Goal: Task Accomplishment & Management: Manage account settings

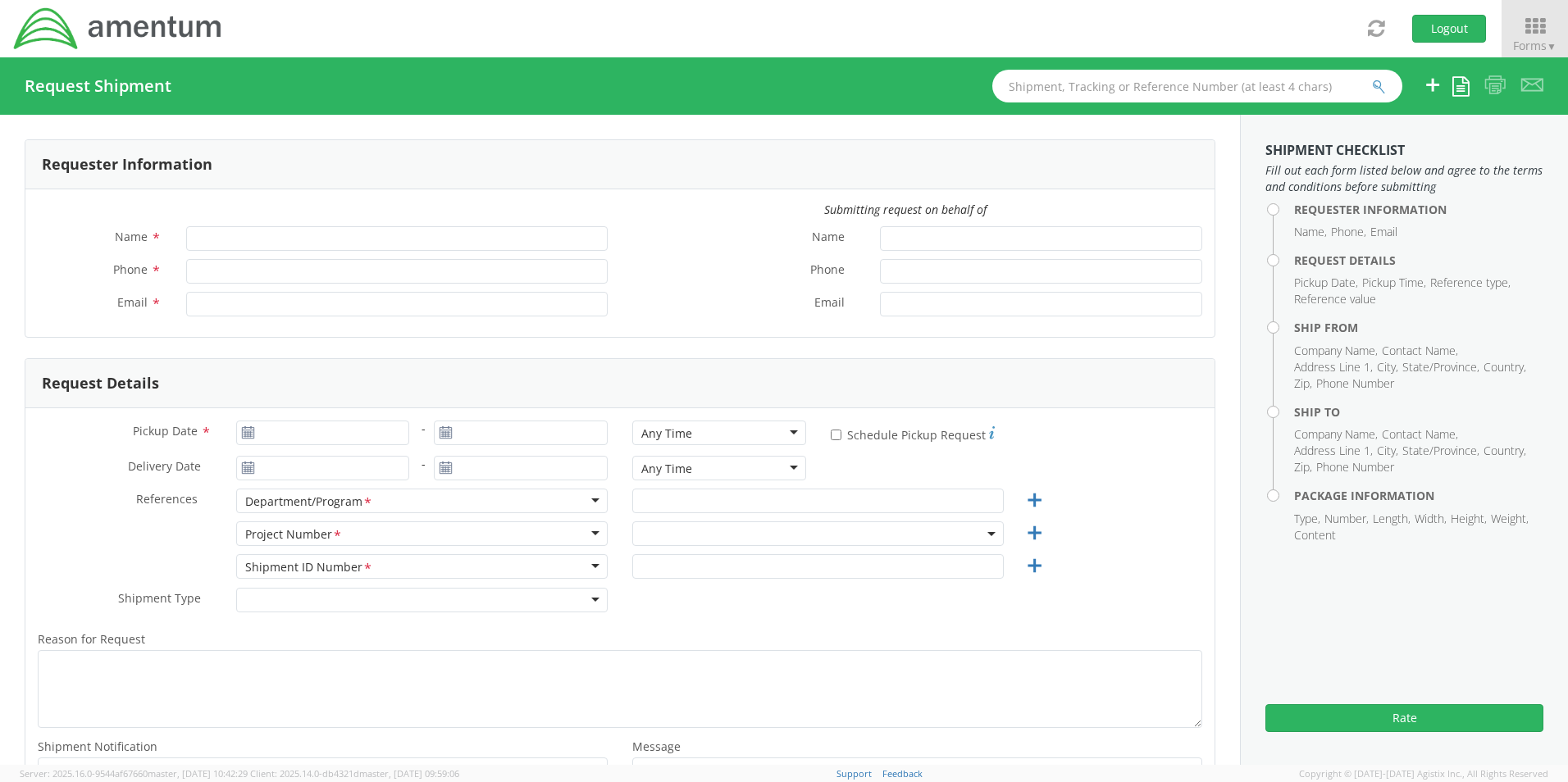
type input "[PERSON_NAME]"
type input "[PHONE_NUMBER]"
type input "[PERSON_NAME][EMAIL_ADDRESS][PERSON_NAME][DOMAIN_NAME]"
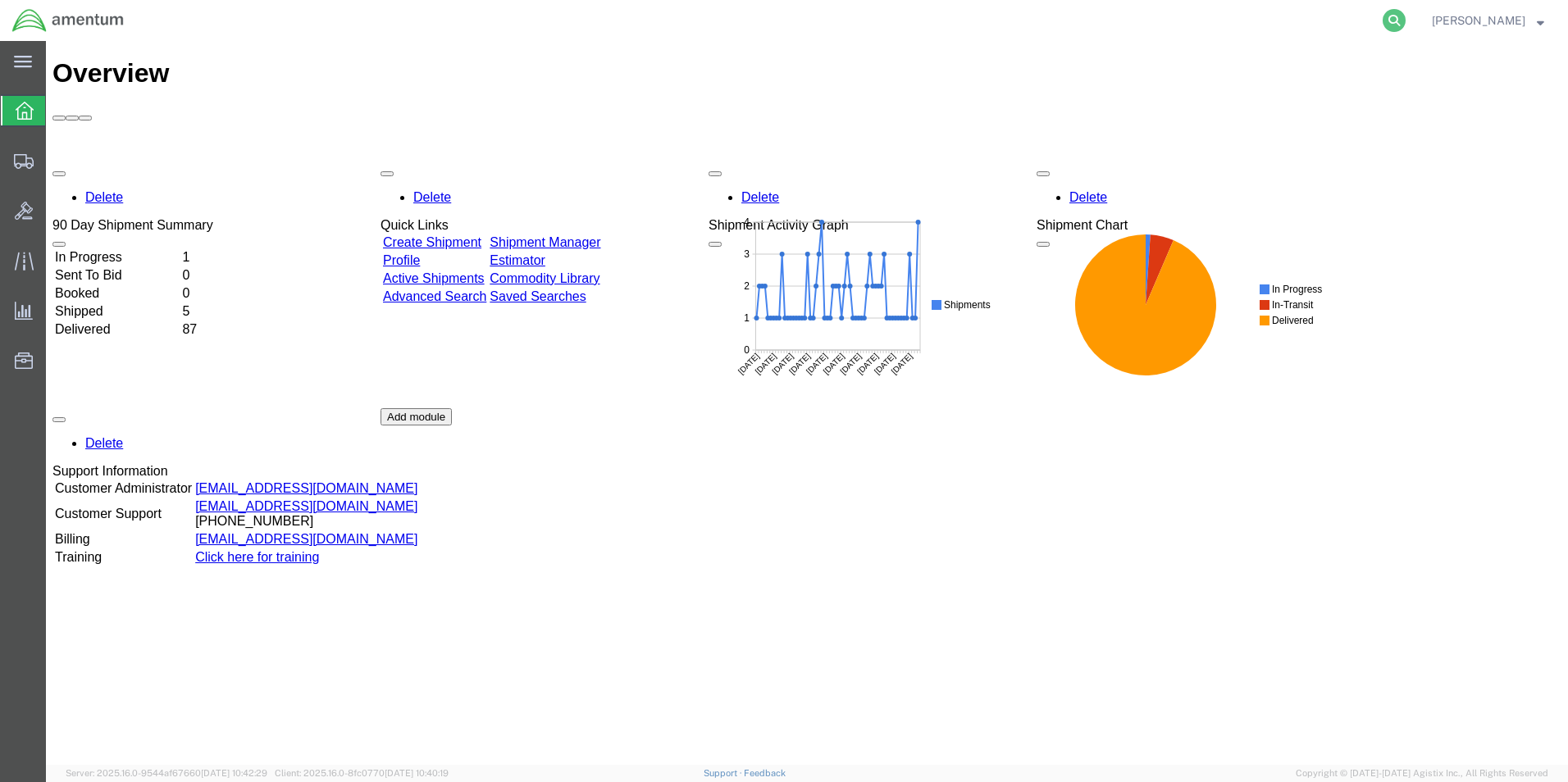
click at [1405, 16] on icon at bounding box center [1393, 20] width 23 height 23
click at [1236, 27] on input "search" at bounding box center [1133, 20] width 499 height 39
paste input "S637-25224-0871"
type input "S637-25224-0871"
click at [1405, 23] on icon at bounding box center [1393, 20] width 23 height 23
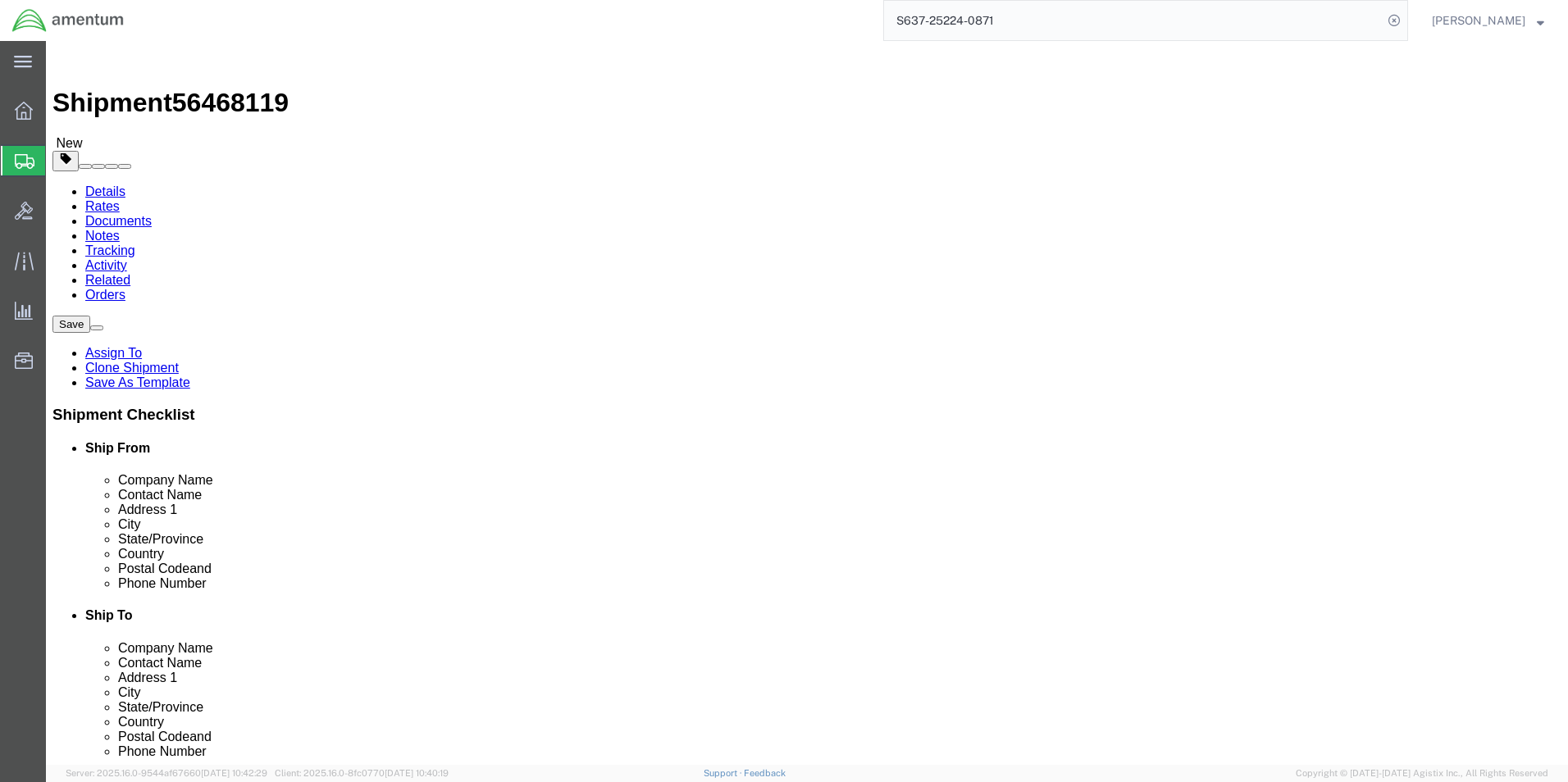
select select "42719"
select select
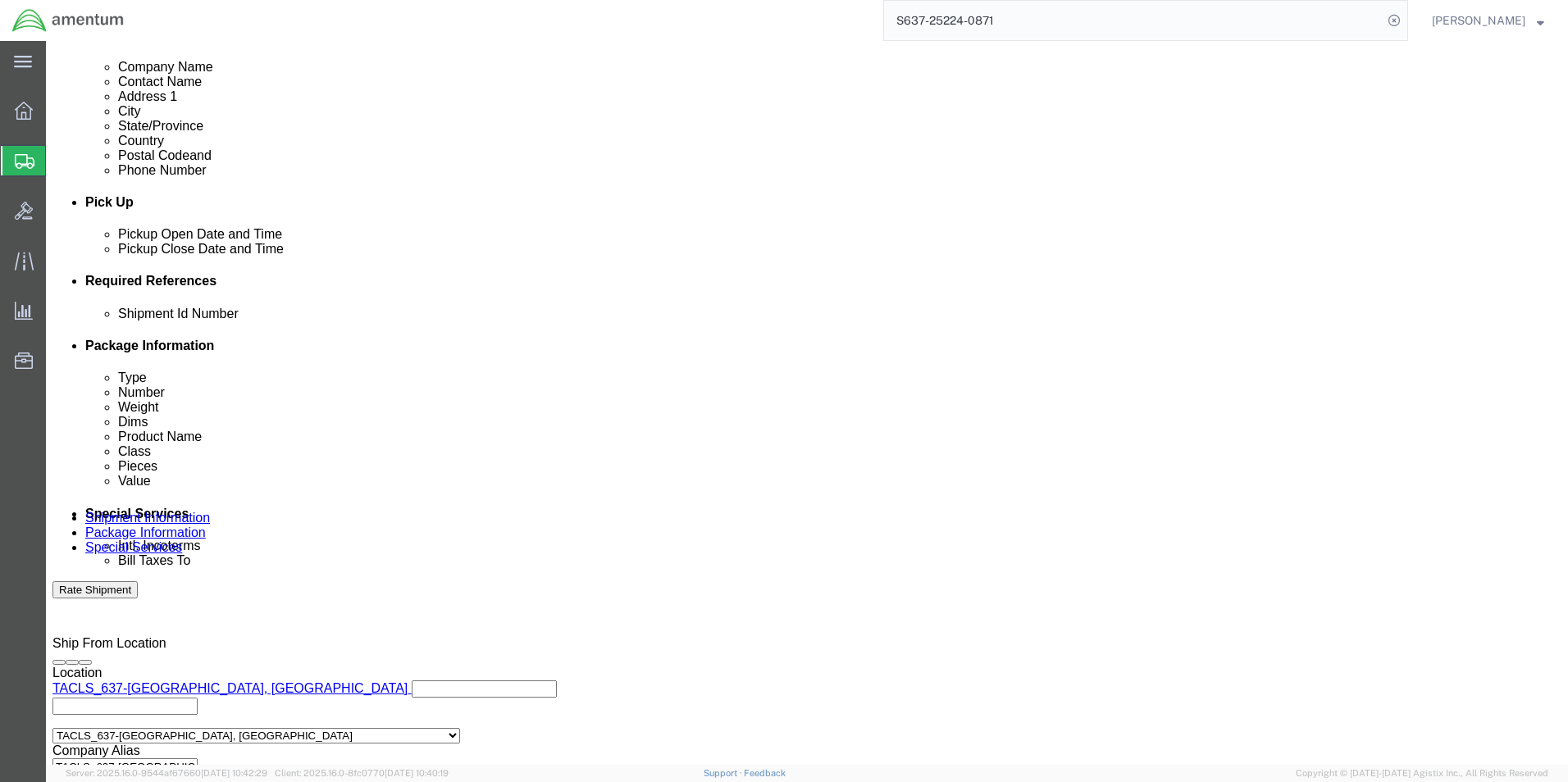
scroll to position [746, 0]
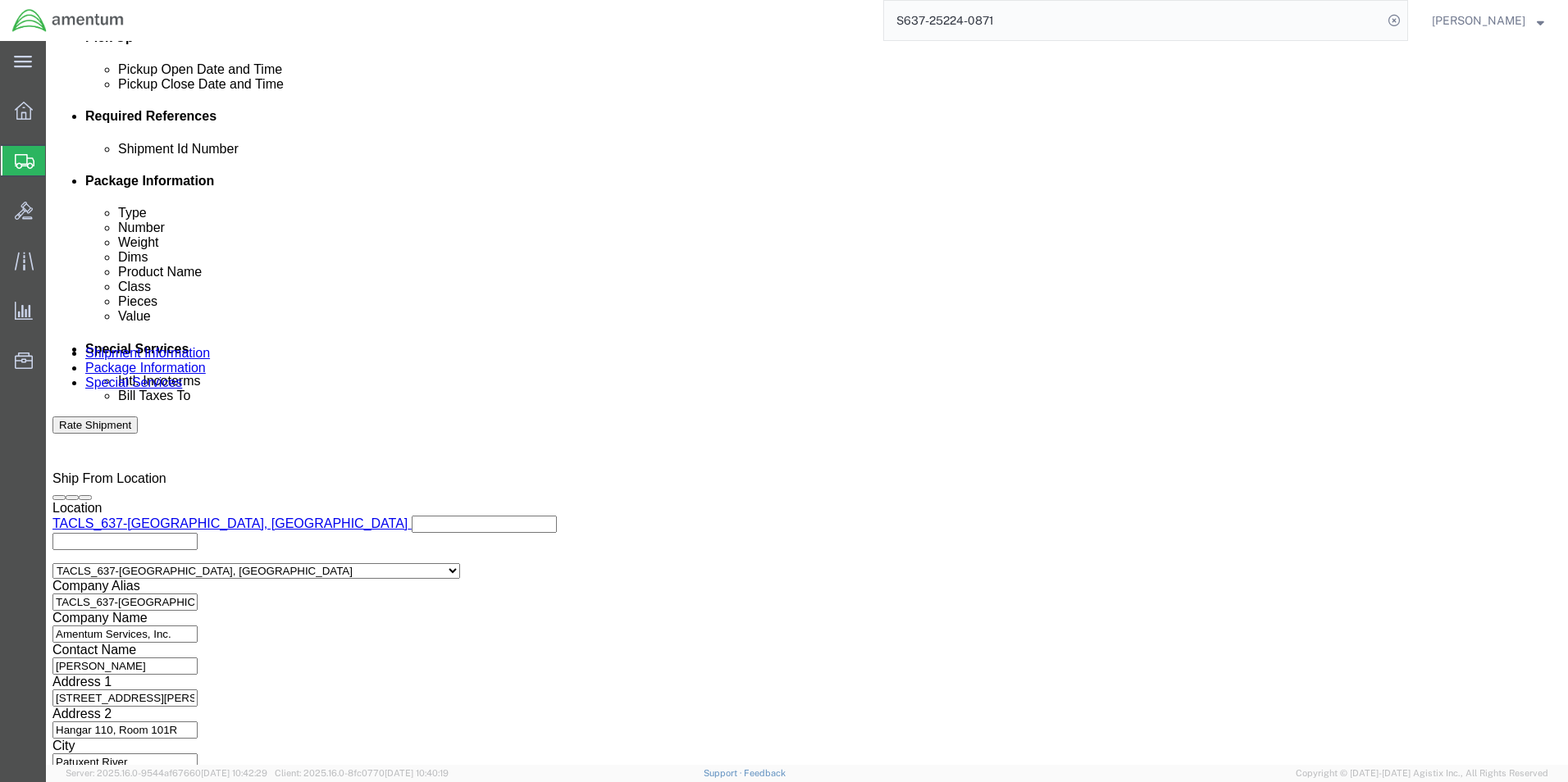
click button "Continue"
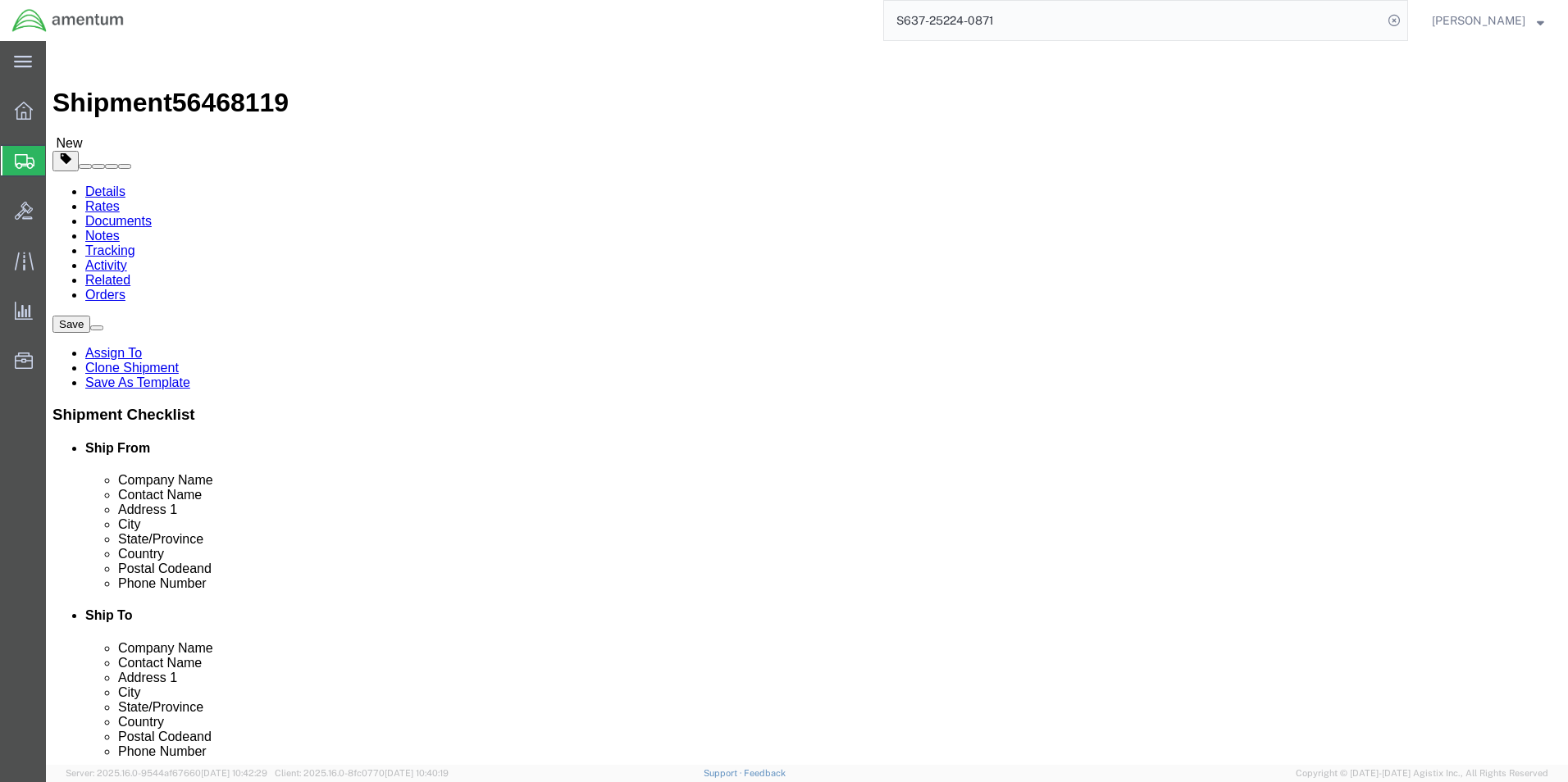
click button "Continue"
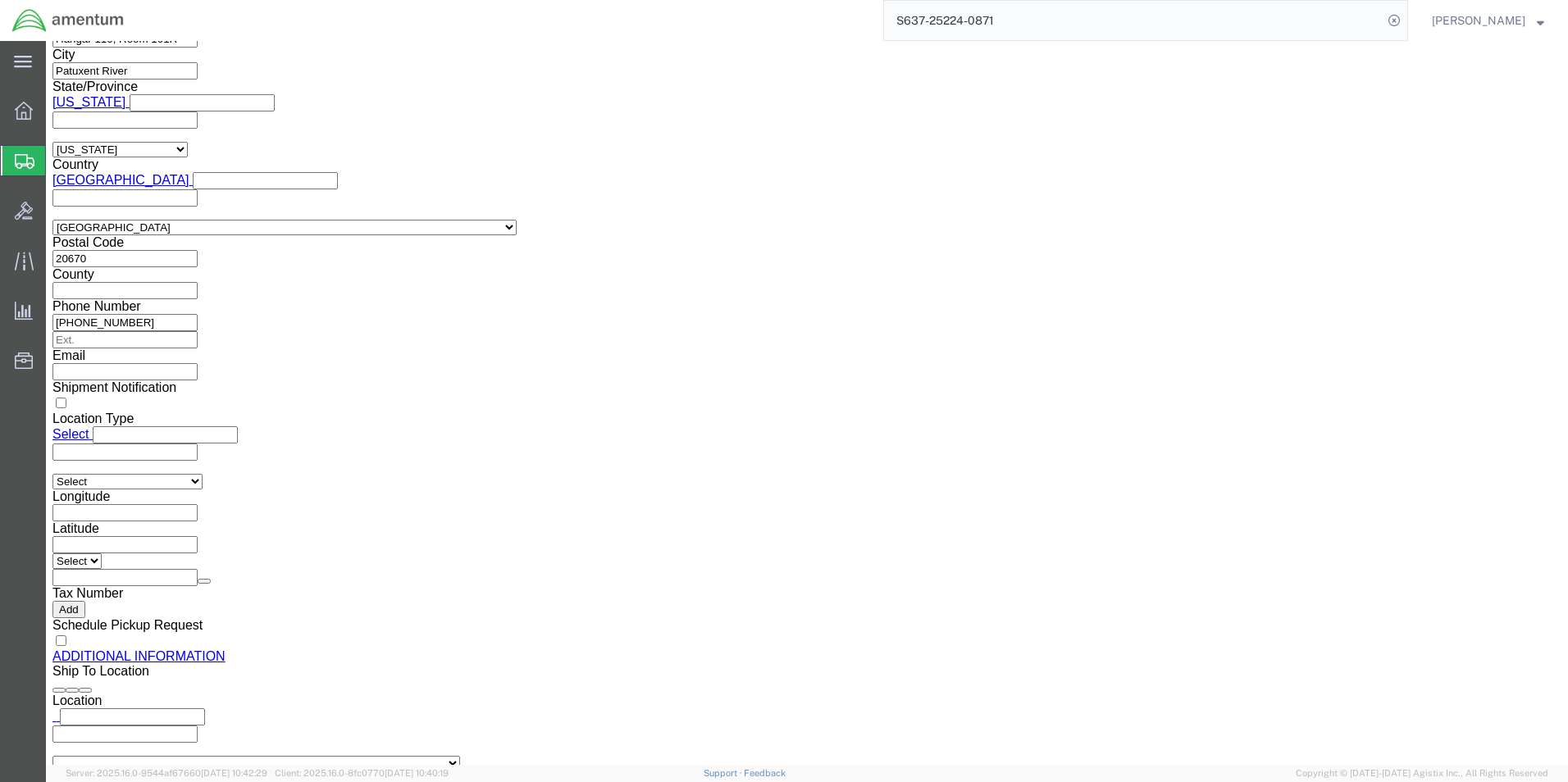
scroll to position [1504, 0]
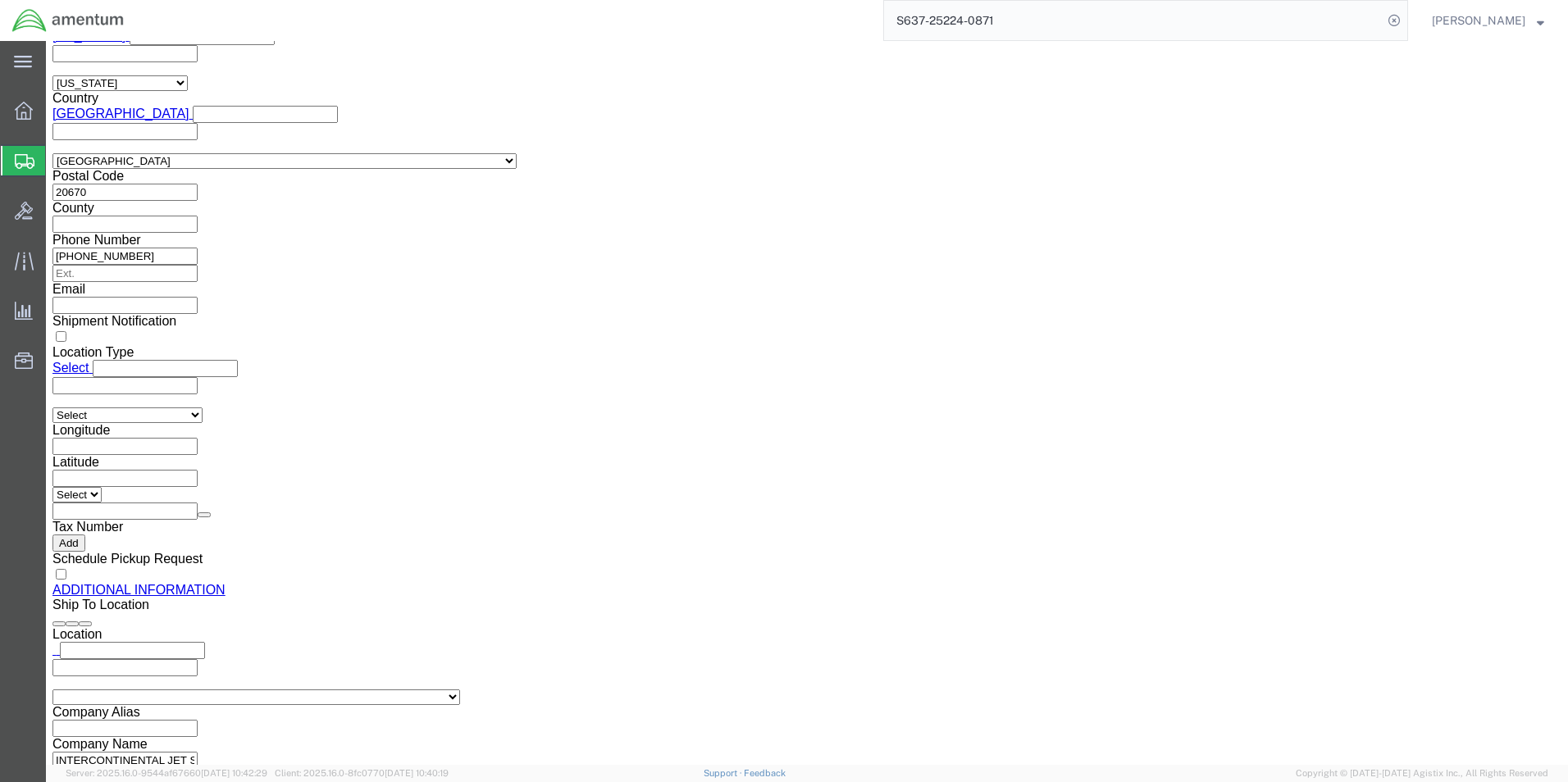
click button "Rate Shipment"
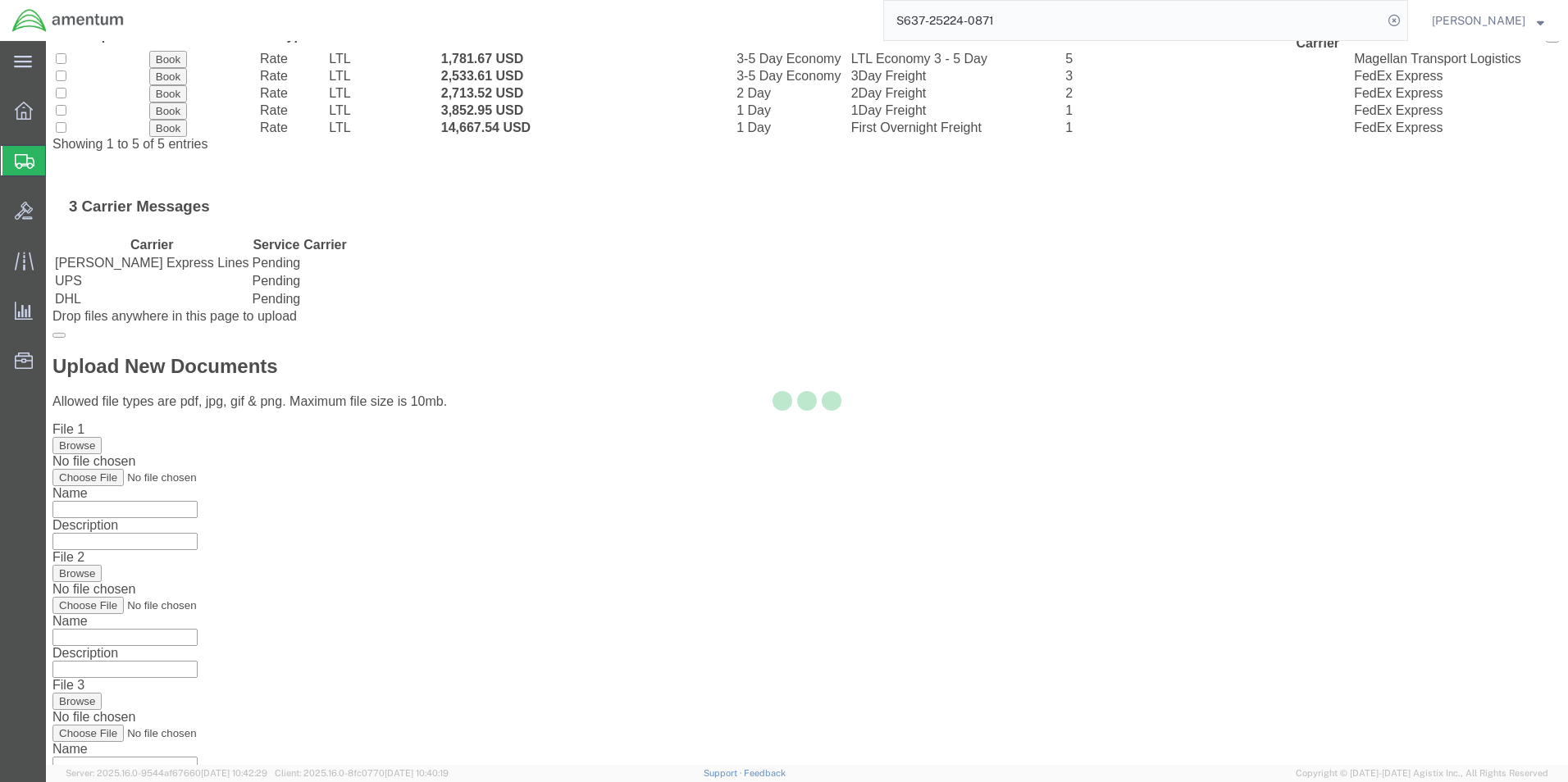
scroll to position [0, 0]
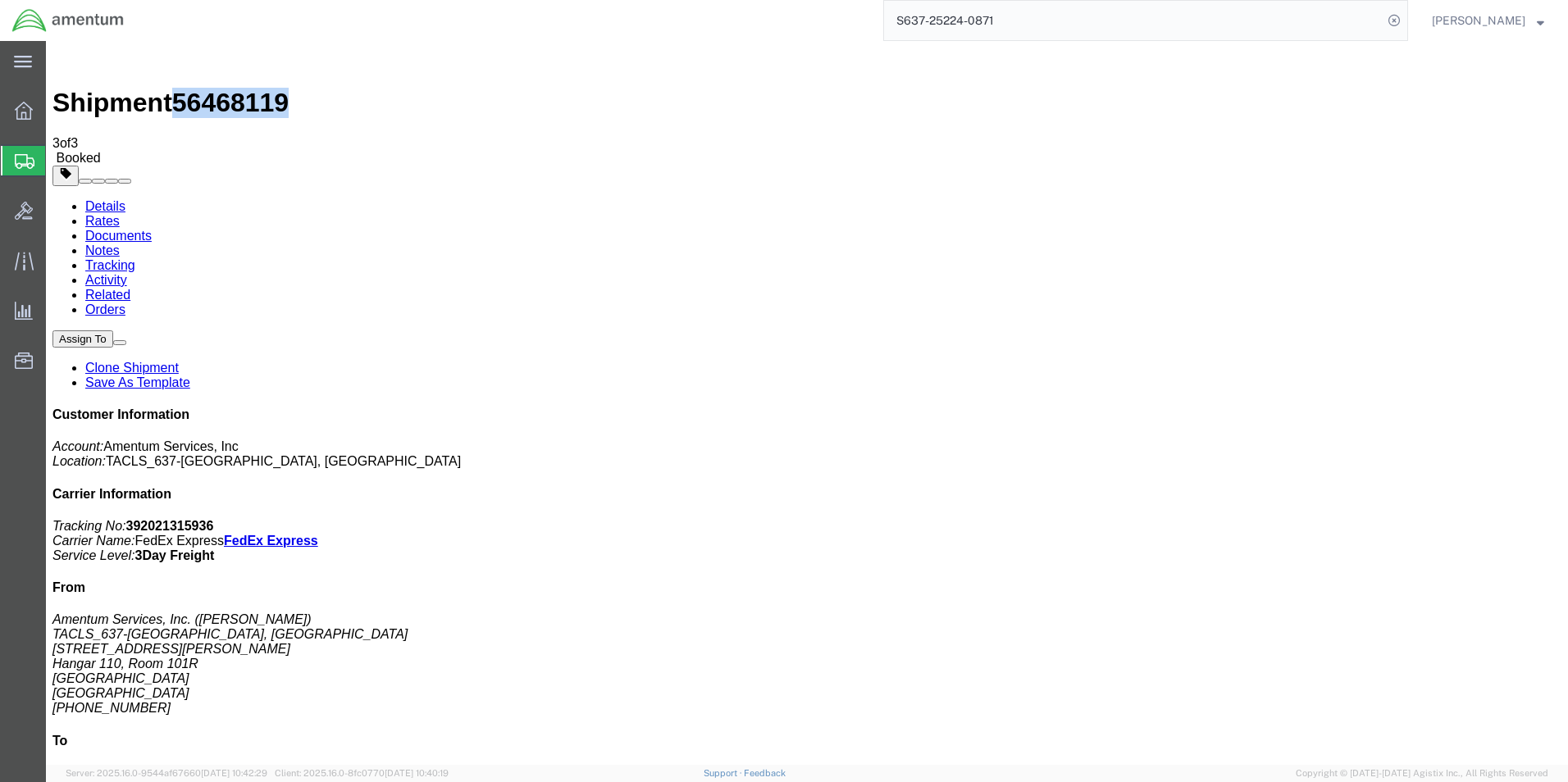
drag, startPoint x: 259, startPoint y: 59, endPoint x: 181, endPoint y: 59, distance: 78.0
click at [181, 59] on div "Shipment 56468119 3 of 3 Booked" at bounding box center [806, 106] width 1509 height 118
copy span "56468119"
drag, startPoint x: 674, startPoint y: 457, endPoint x: 681, endPoint y: 438, distance: 20.2
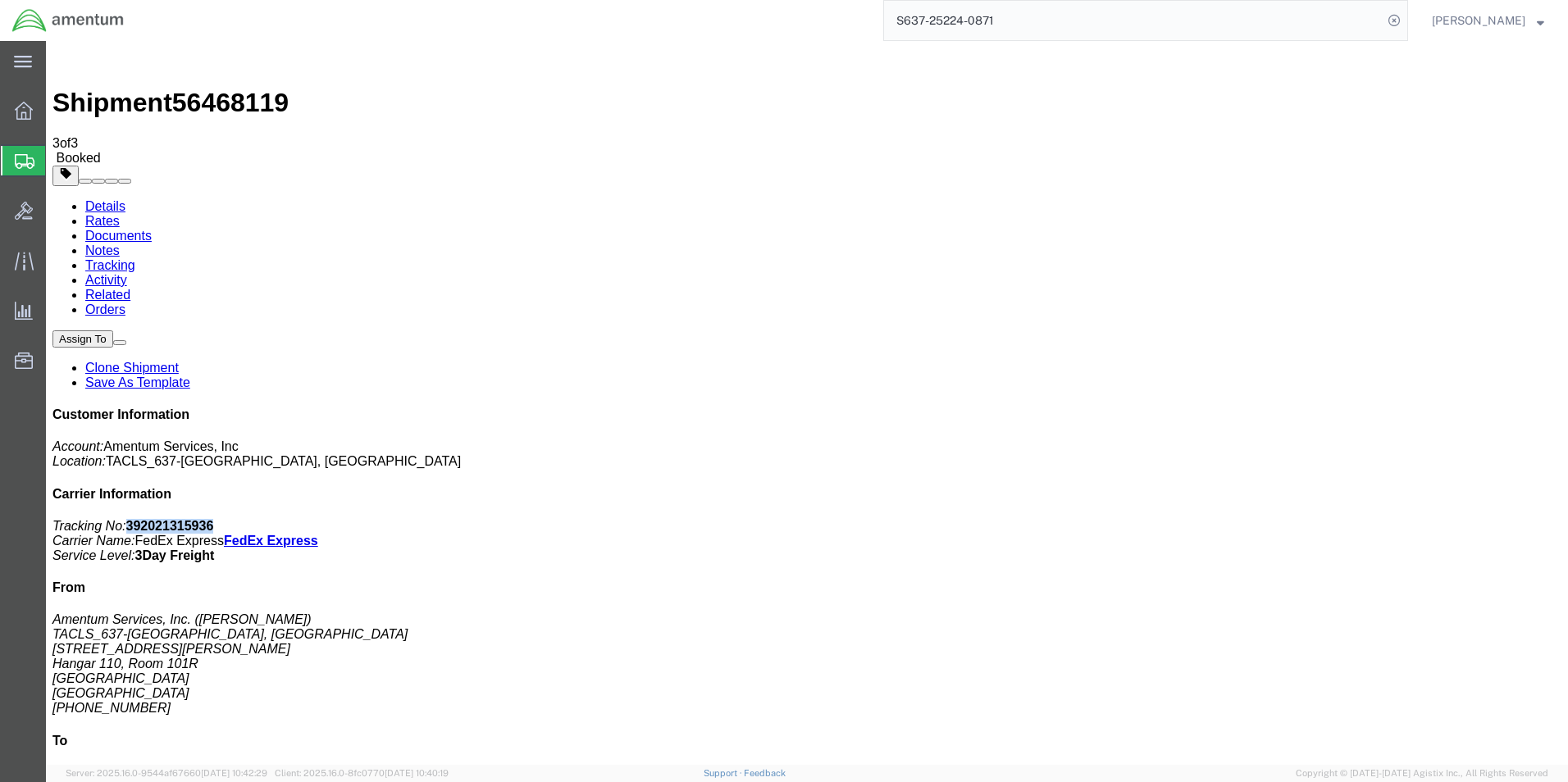
drag, startPoint x: 1417, startPoint y: 249, endPoint x: 1338, endPoint y: 250, distance: 79.0
click at [1338, 519] on p "Tracking No: 392021315936 Carrier Name: FedEx Express FedEx Express Service Lev…" at bounding box center [806, 541] width 1509 height 44
copy b "392021315936"
drag, startPoint x: 686, startPoint y: 288, endPoint x: 727, endPoint y: 457, distance: 173.9
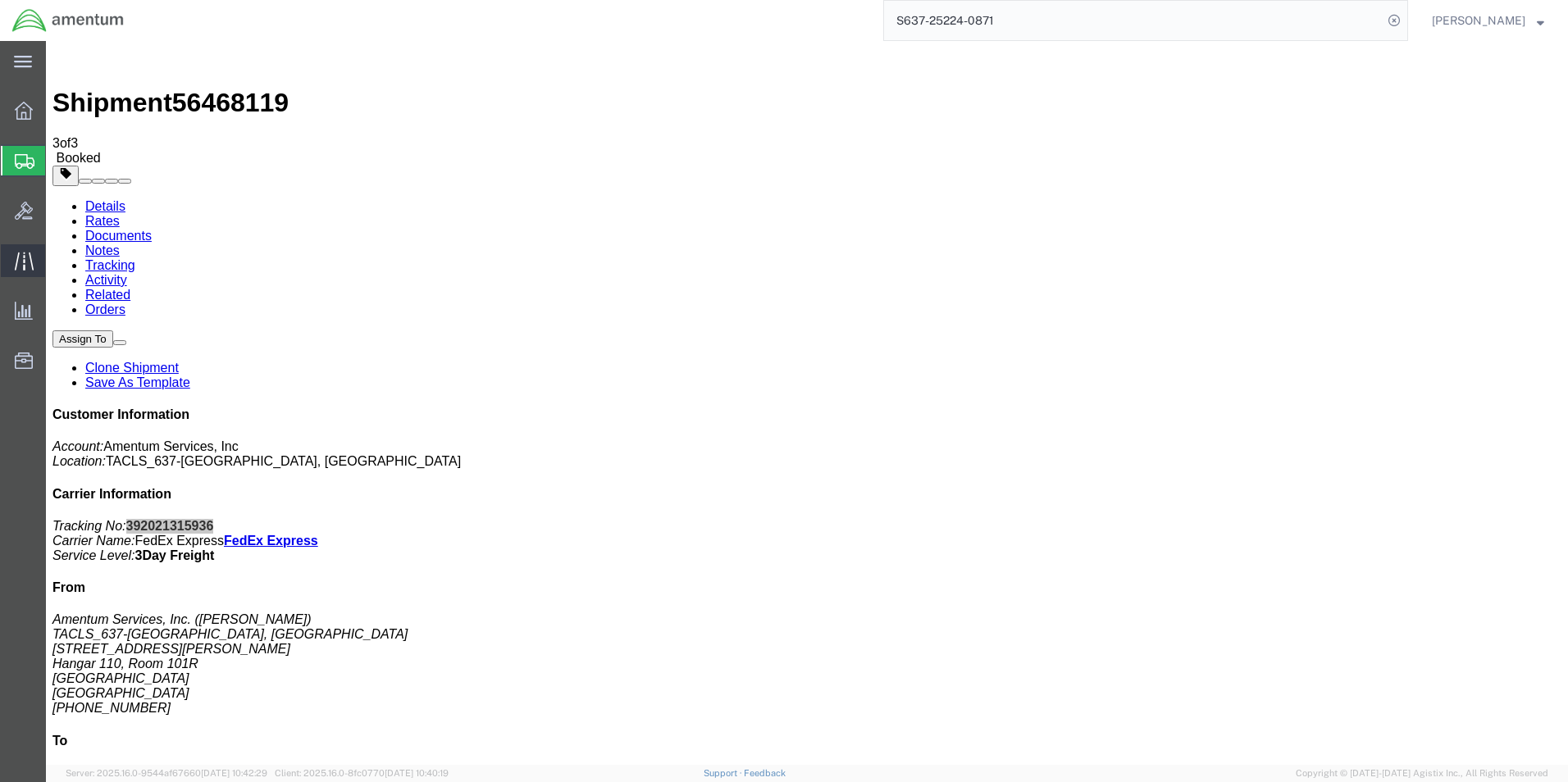
click at [24, 256] on icon at bounding box center [23, 260] width 19 height 18
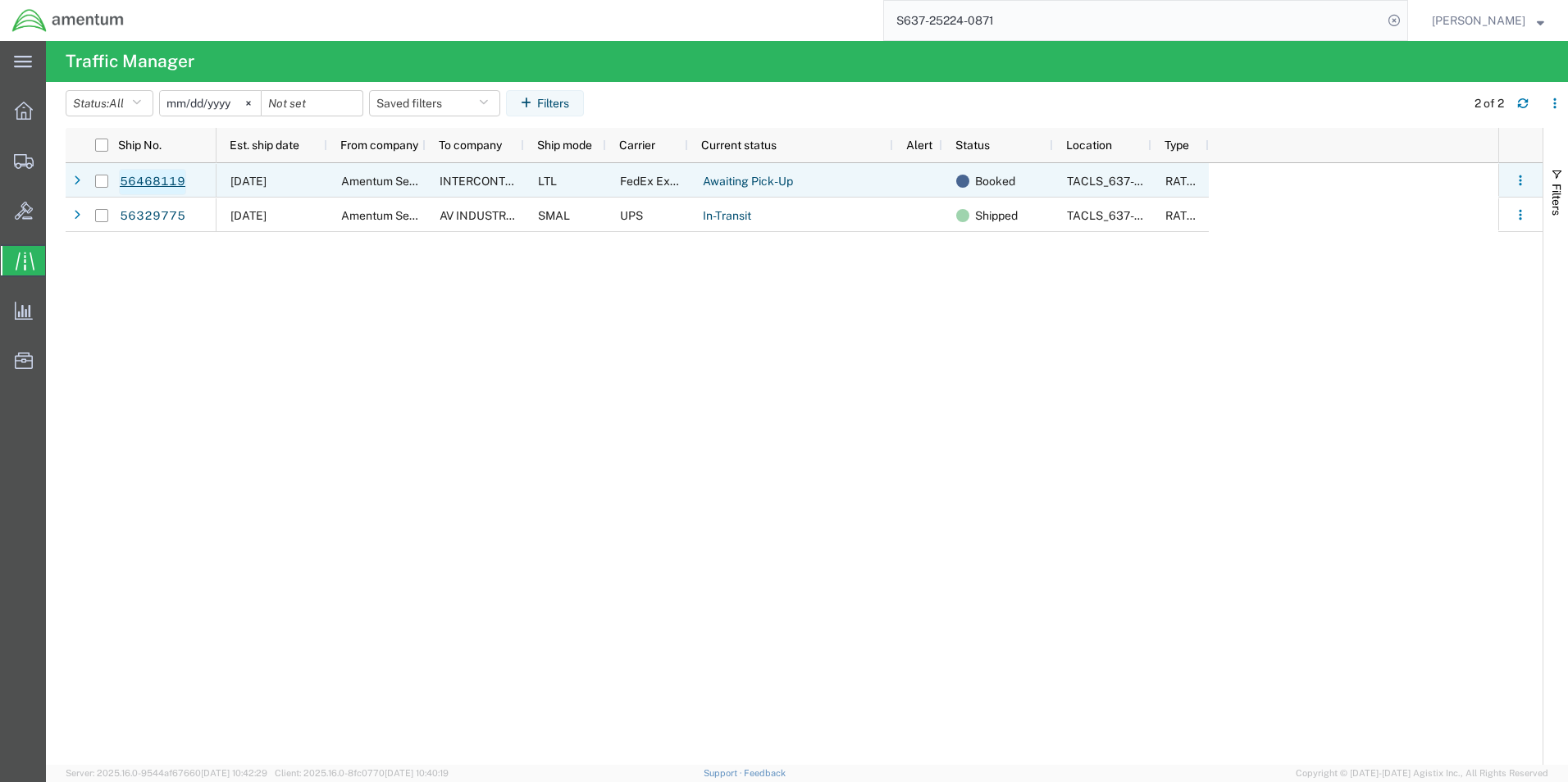
click at [155, 177] on link "56468119" at bounding box center [152, 182] width 67 height 26
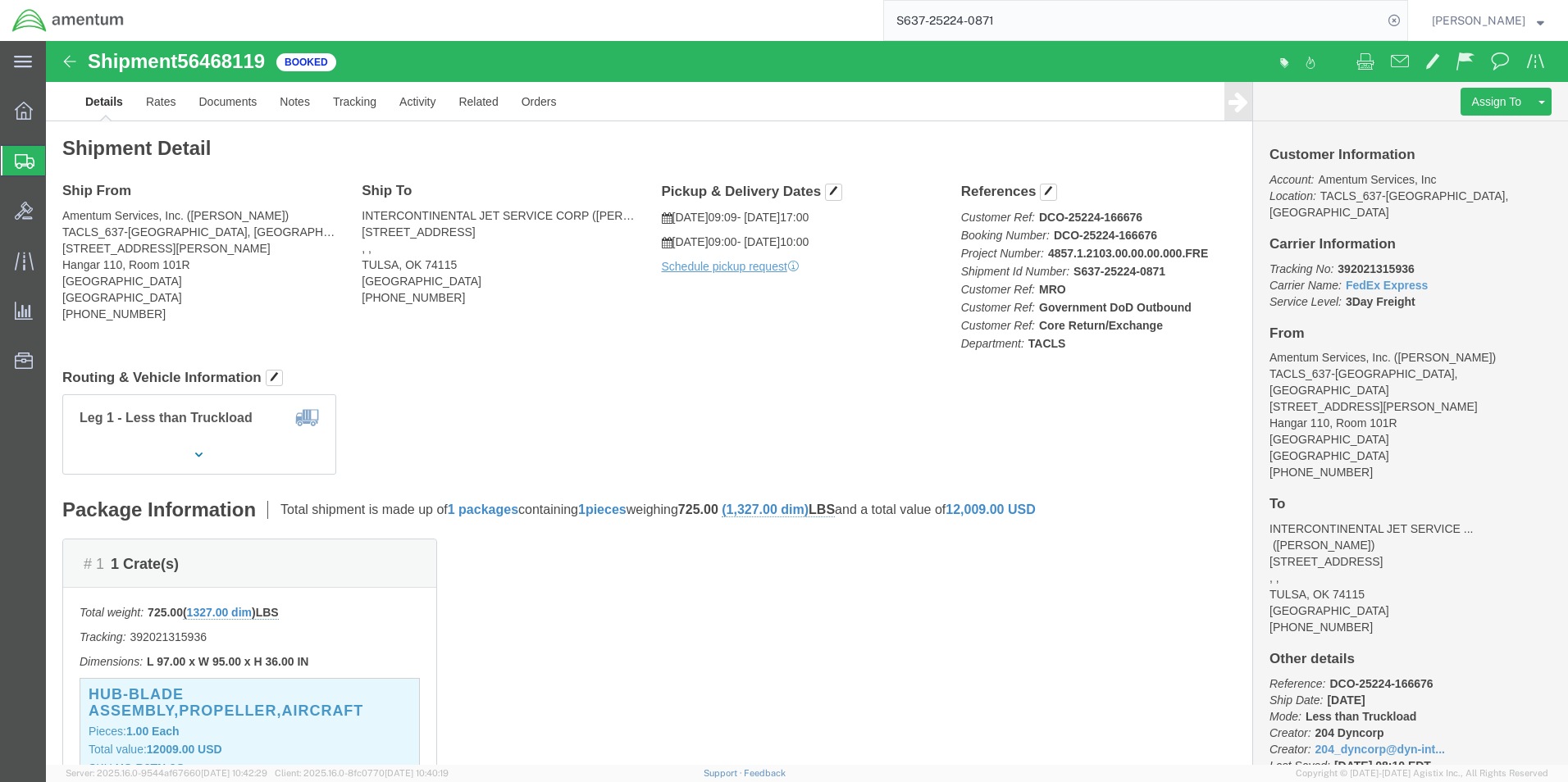
click div "Leg 1 - Less than Truckload"
click at [11, 264] on div at bounding box center [24, 260] width 46 height 33
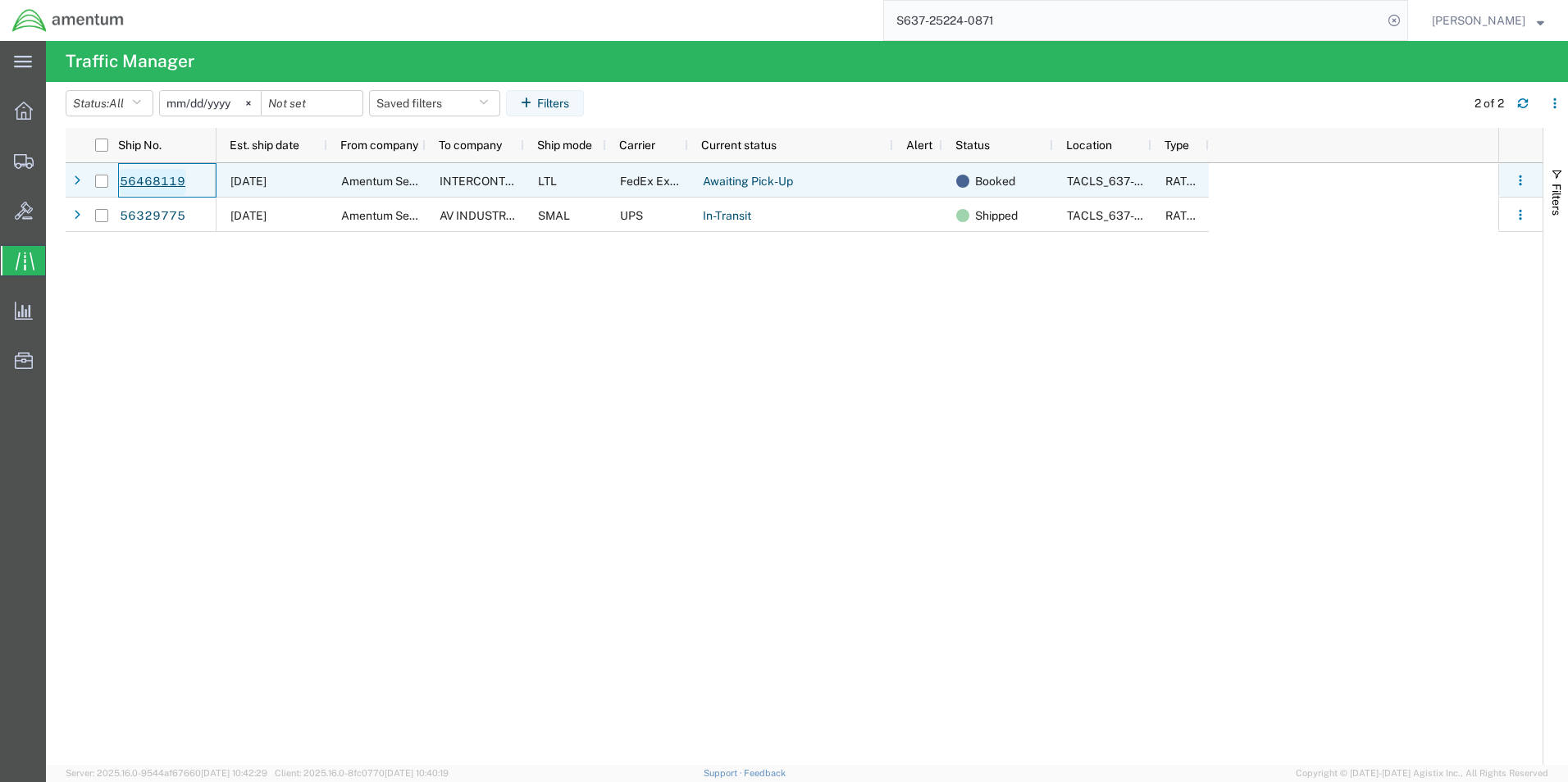
click at [145, 182] on link "56468119" at bounding box center [152, 182] width 67 height 26
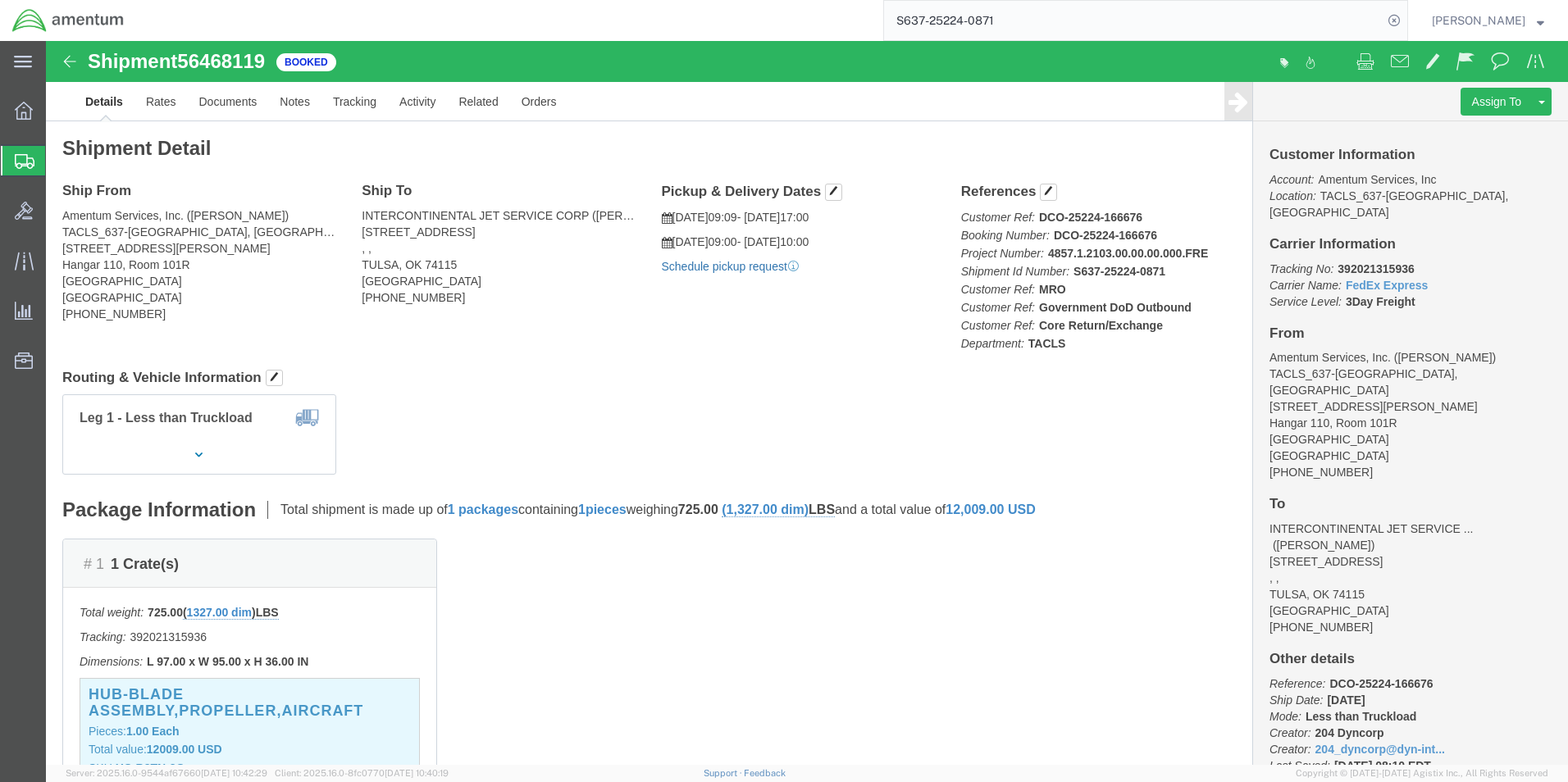
click link "Schedule pickup request"
click at [23, 266] on icon at bounding box center [23, 260] width 19 height 18
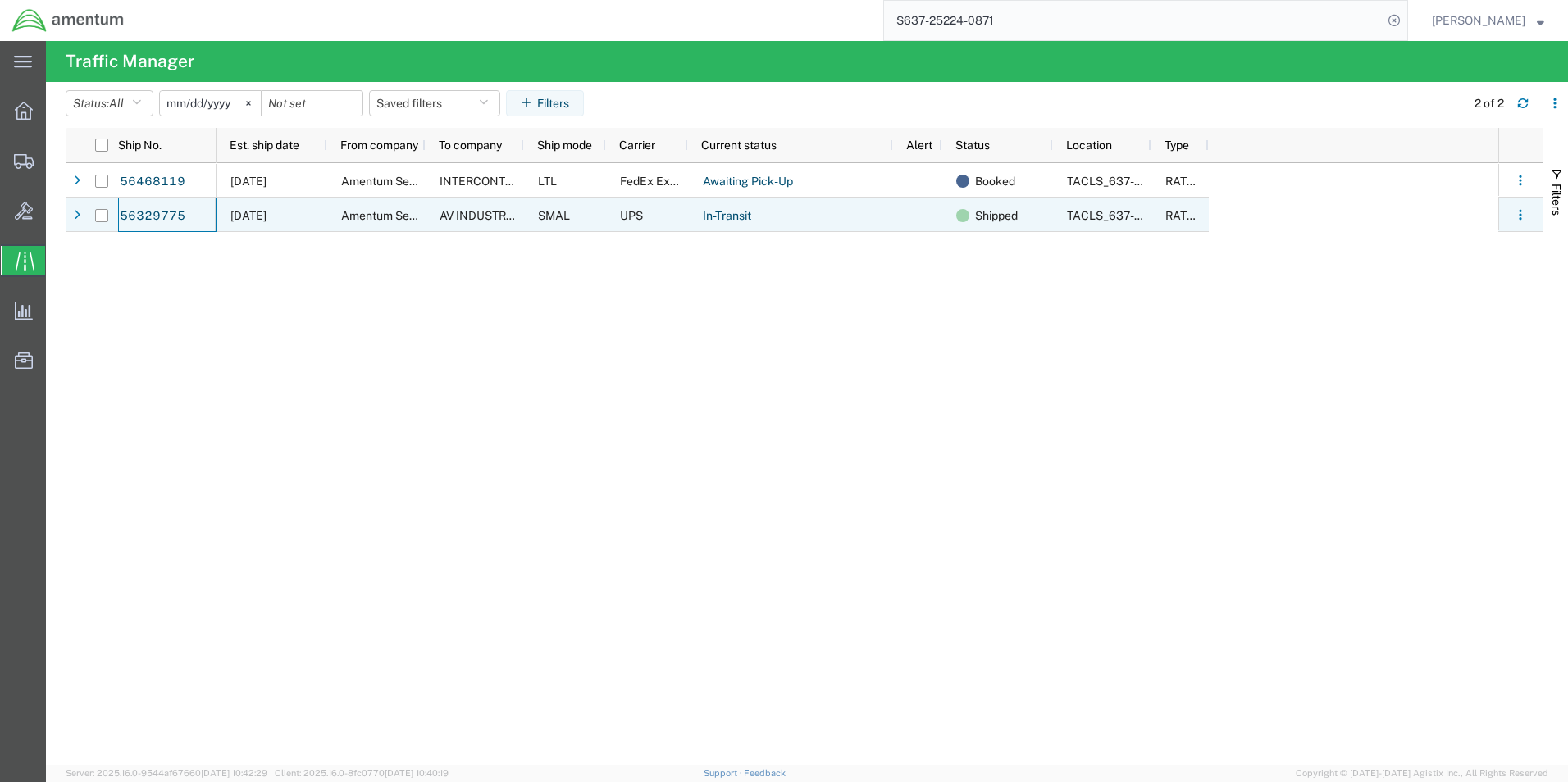
click at [188, 217] on div "56329775" at bounding box center [167, 215] width 98 height 35
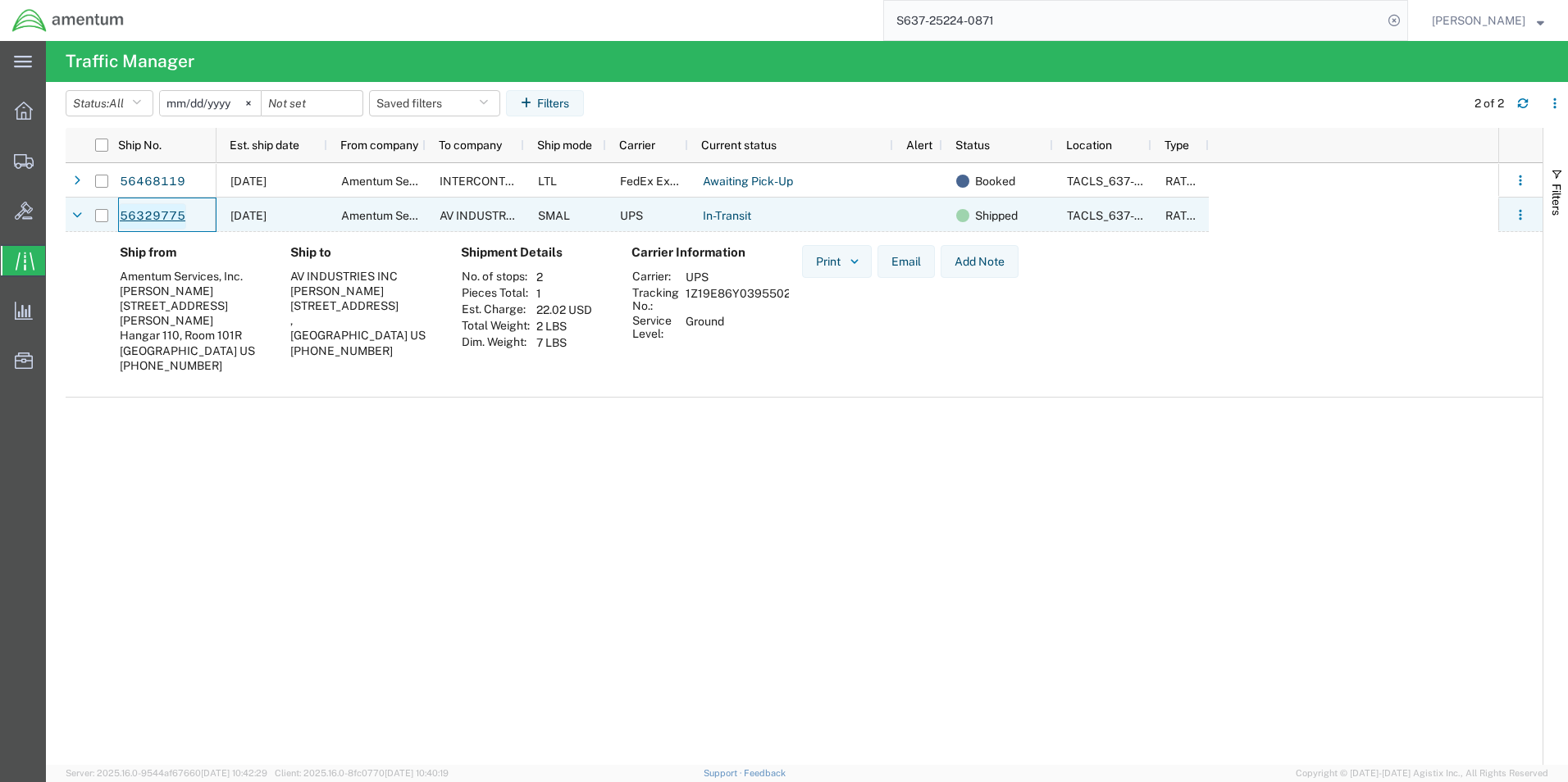
click at [160, 223] on link "56329775" at bounding box center [152, 216] width 67 height 26
